Goal: Transaction & Acquisition: Purchase product/service

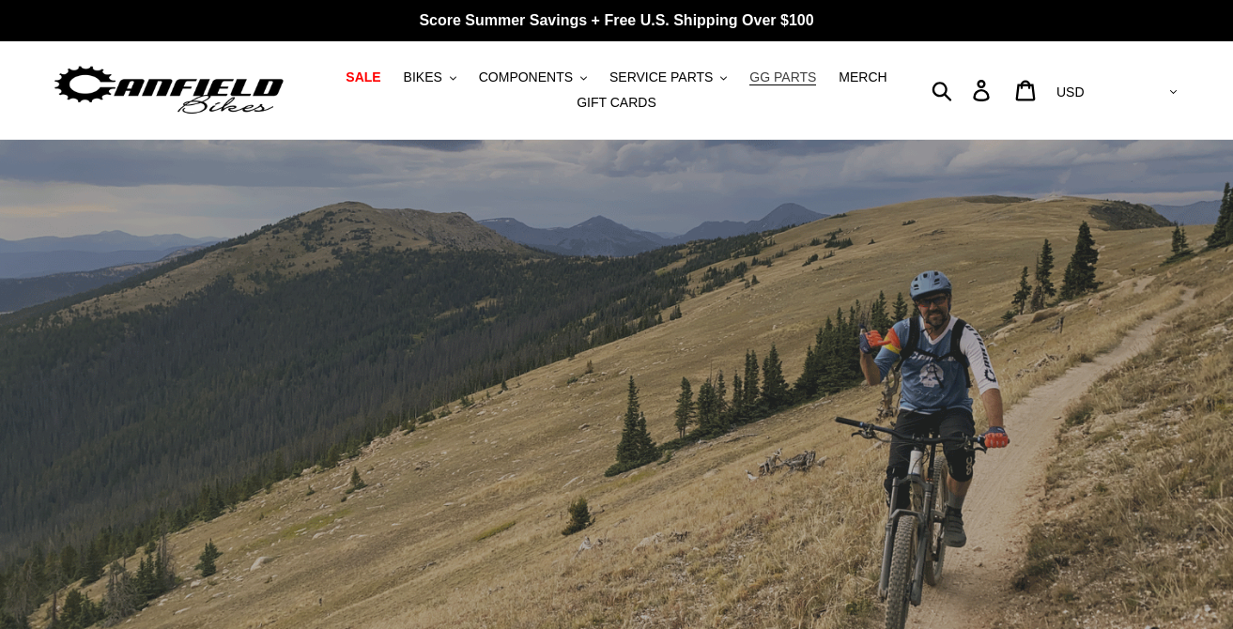
click at [778, 81] on span "GG PARTS" at bounding box center [783, 78] width 67 height 16
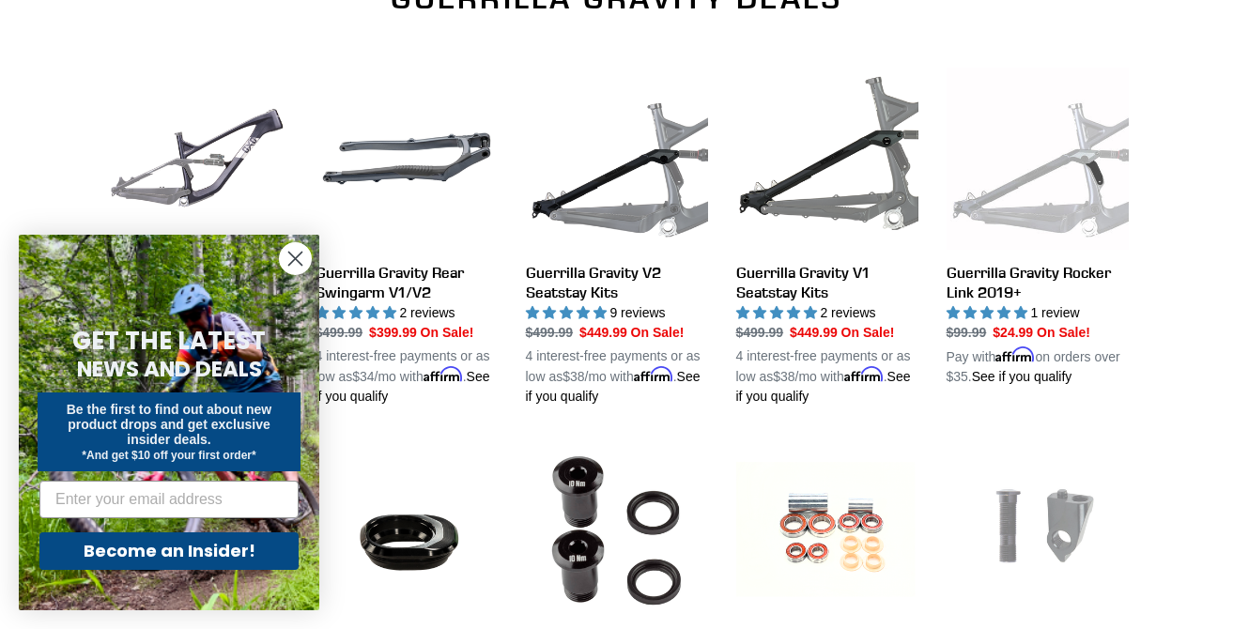
click at [288, 255] on circle "Close dialog" at bounding box center [295, 258] width 31 height 31
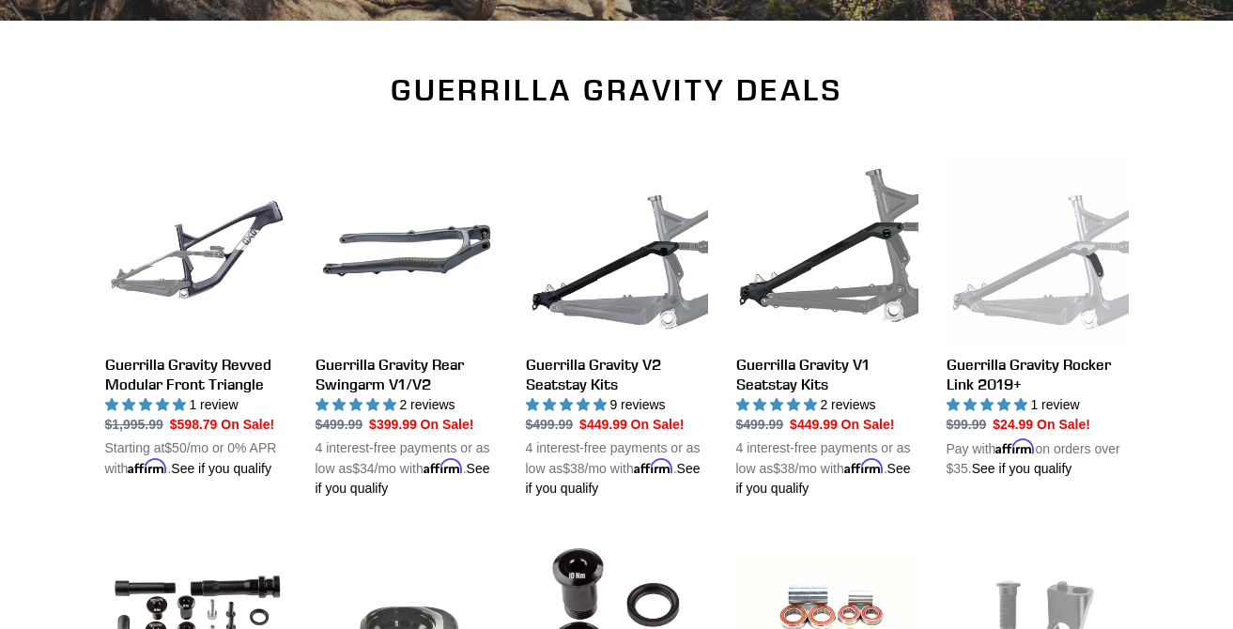
scroll to position [564, 0]
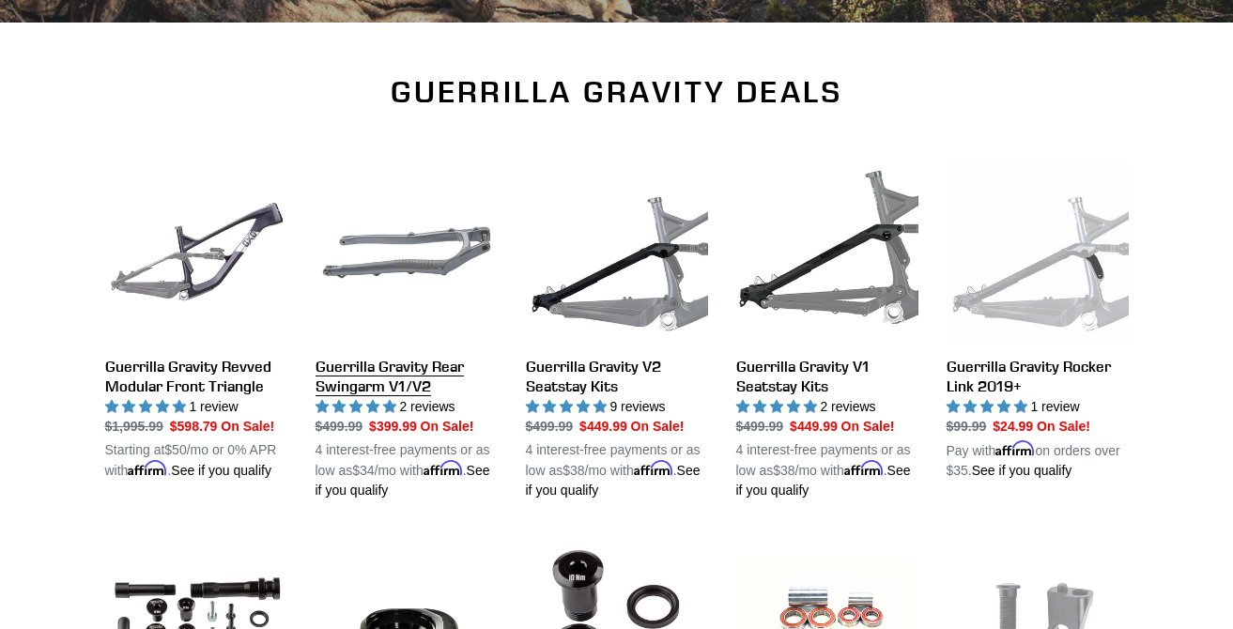
click at [443, 261] on link "Guerrilla Gravity Rear Swingarm V1/V2" at bounding box center [407, 331] width 182 height 339
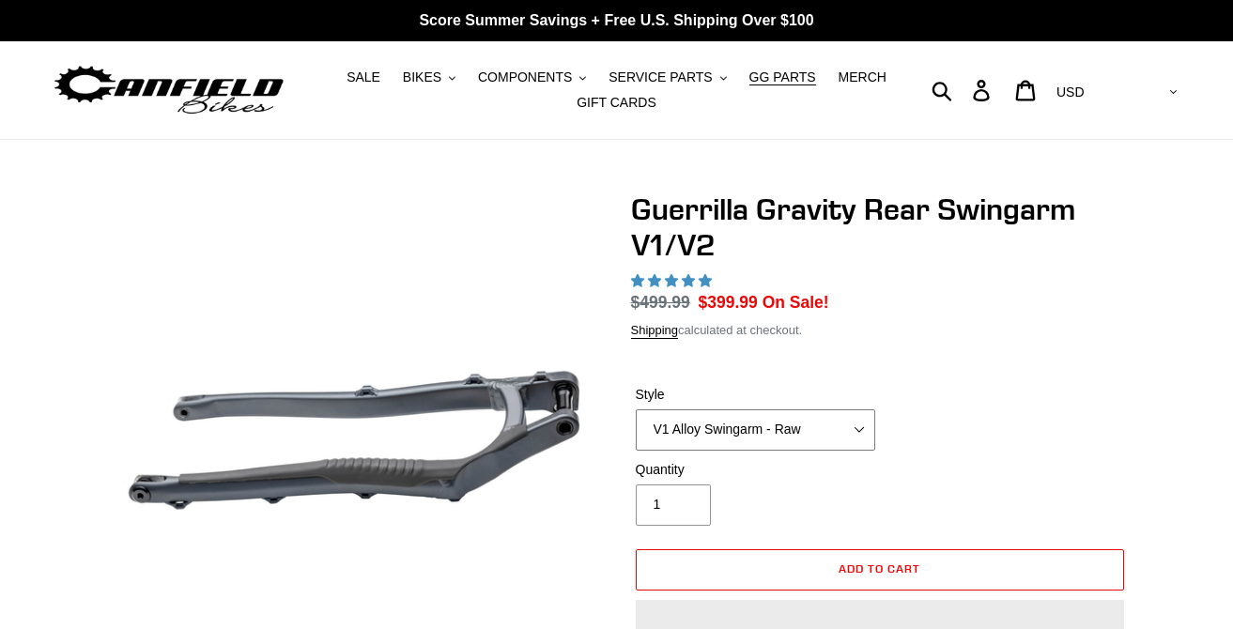
click at [724, 431] on select "V1 Alloy Swingarm - Raw V1 Alloy Swingarm - Black V2 Revved Carbon Swingarm - G…" at bounding box center [756, 430] width 240 height 41
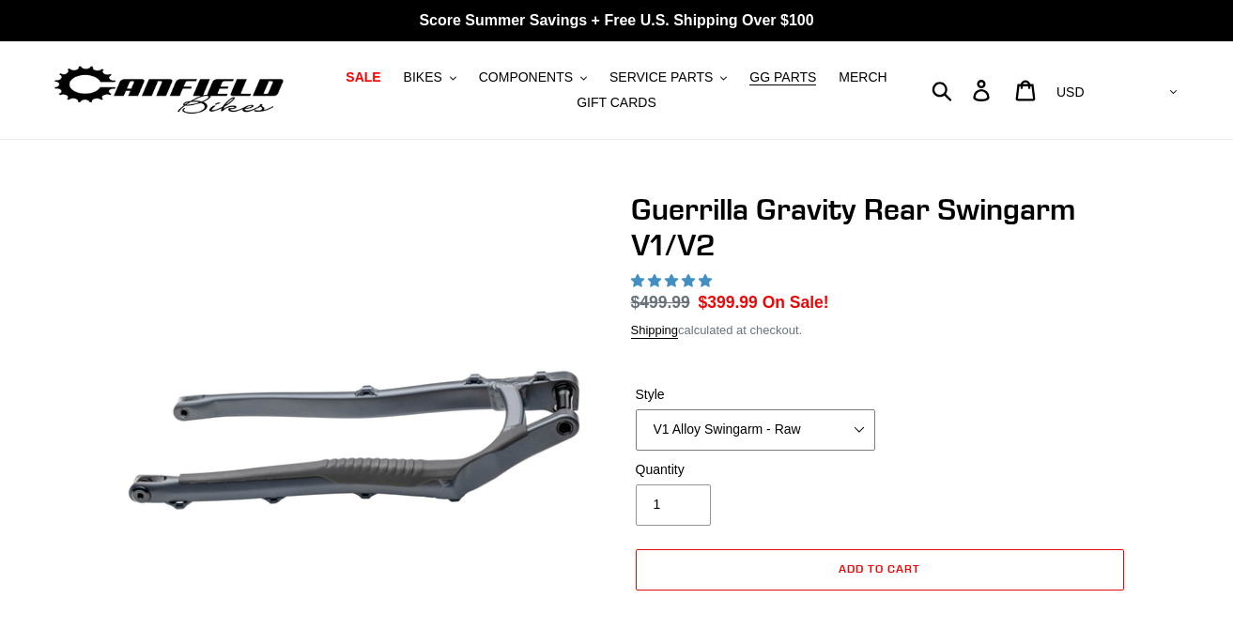
select select "highest-rating"
select select "V2 Revved Carbon Swingarm - Green"
click at [636, 410] on select "V1 Alloy Swingarm - Raw V1 Alloy Swingarm - Black V2 Revved Carbon Swingarm - G…" at bounding box center [756, 430] width 240 height 41
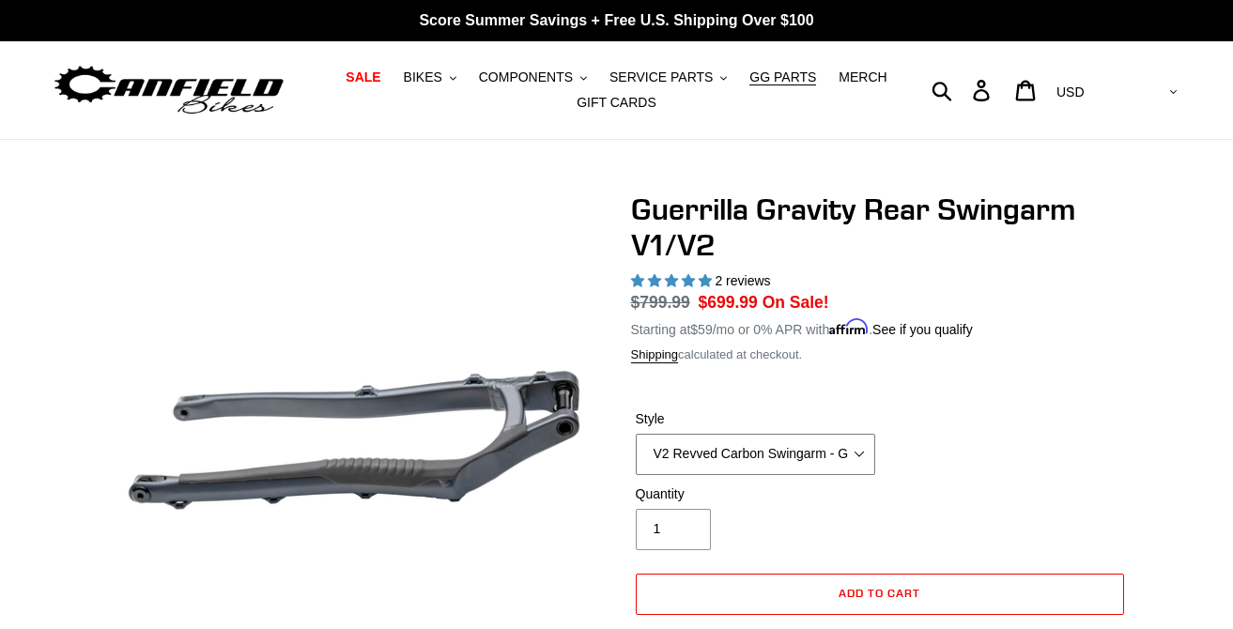
click at [863, 445] on select "V1 Alloy Swingarm - Raw V1 Alloy Swingarm - Black V2 Revved Carbon Swingarm - G…" at bounding box center [756, 454] width 240 height 41
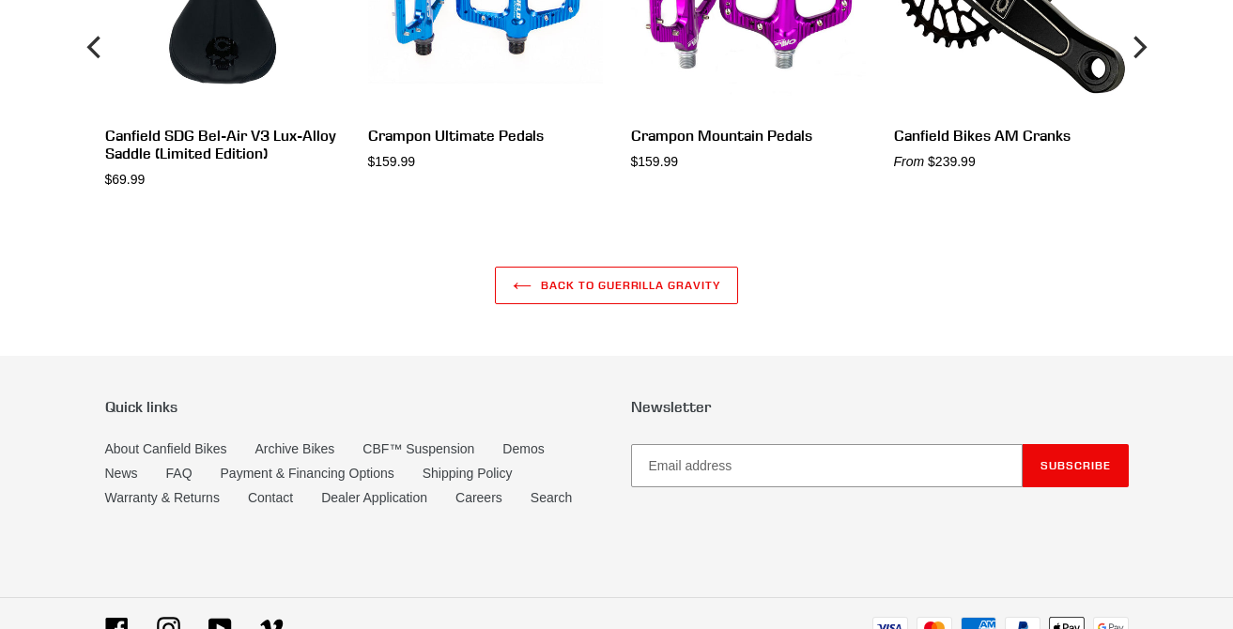
scroll to position [2071, 0]
